Goal: Navigation & Orientation: Find specific page/section

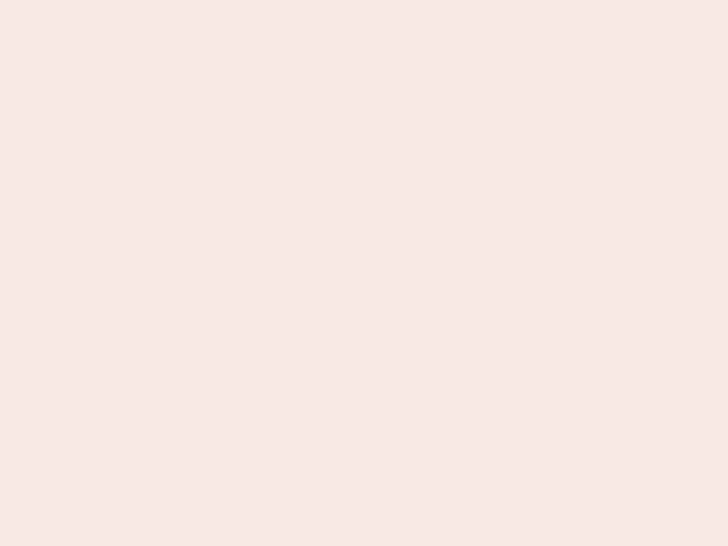
click at [364, 273] on nb-app "Almost there Thank you for registering for Newbook. Your account is under revie…" at bounding box center [364, 273] width 728 height 546
click at [364, 0] on nb-app "Almost there Thank you for registering for Newbook. Your account is under revie…" at bounding box center [364, 273] width 728 height 546
click at [389, 0] on nb-app "Almost there Thank you for registering for Newbook. Your account is under revie…" at bounding box center [364, 273] width 728 height 546
click at [364, 273] on nb-app "Almost there Thank you for registering for Newbook. Your account is under revie…" at bounding box center [364, 273] width 728 height 546
click at [364, 0] on nb-app "Almost there Thank you for registering for Newbook. Your account is under revie…" at bounding box center [364, 273] width 728 height 546
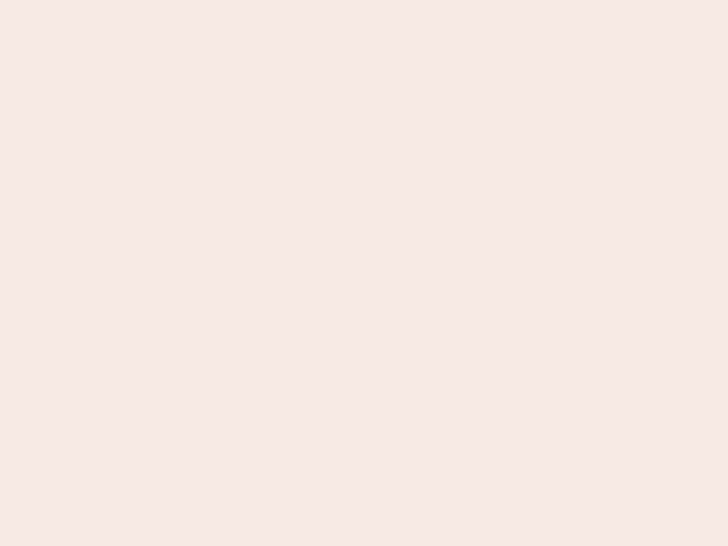
click at [254, 0] on nb-app "Almost there Thank you for registering for Newbook. Your account is under revie…" at bounding box center [364, 273] width 728 height 546
click at [364, 273] on nb-app "Almost there Thank you for registering for Newbook. Your account is under revie…" at bounding box center [364, 273] width 728 height 546
click at [364, 0] on nb-app "Almost there Thank you for registering for Newbook. Your account is under revie…" at bounding box center [364, 273] width 728 height 546
click at [254, 0] on nb-app "Almost there Thank you for registering for Newbook. Your account is under revie…" at bounding box center [364, 273] width 728 height 546
click at [364, 273] on nb-app "Almost there Thank you for registering for Newbook. Your account is under revie…" at bounding box center [364, 273] width 728 height 546
